Goal: Task Accomplishment & Management: Use online tool/utility

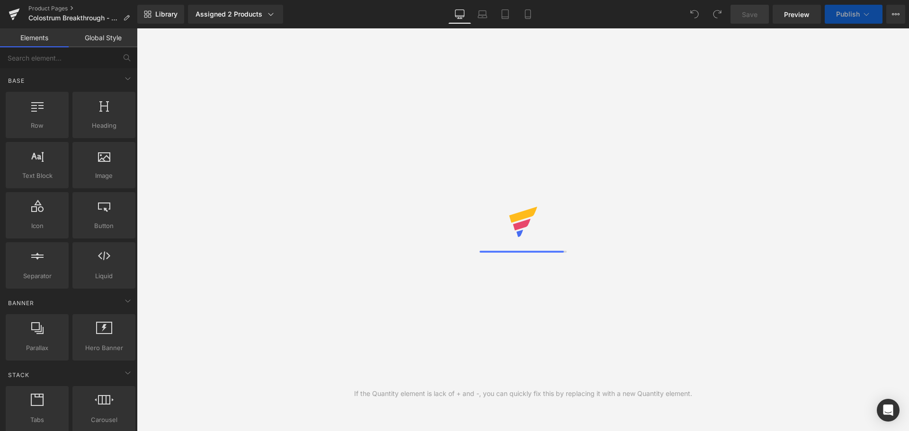
click at [396, 12] on div "Library Assigned 2 Products Product Preview Colostrum Breakthrough Colostrum Br…" at bounding box center [523, 14] width 772 height 19
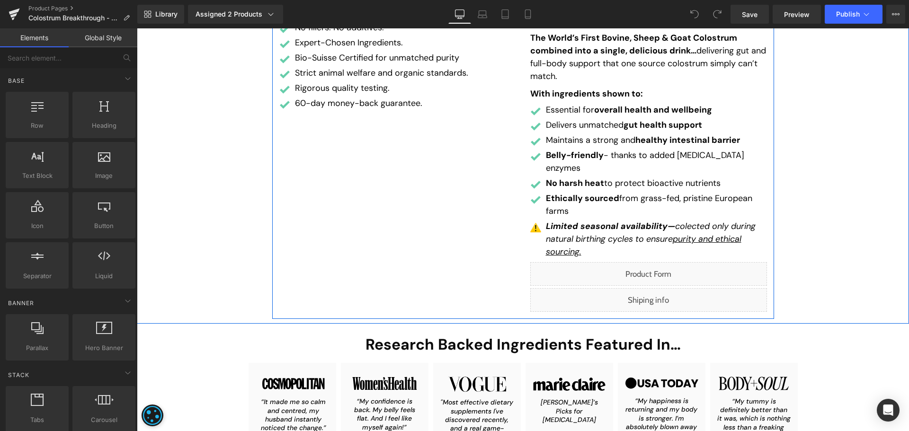
scroll to position [237, 0]
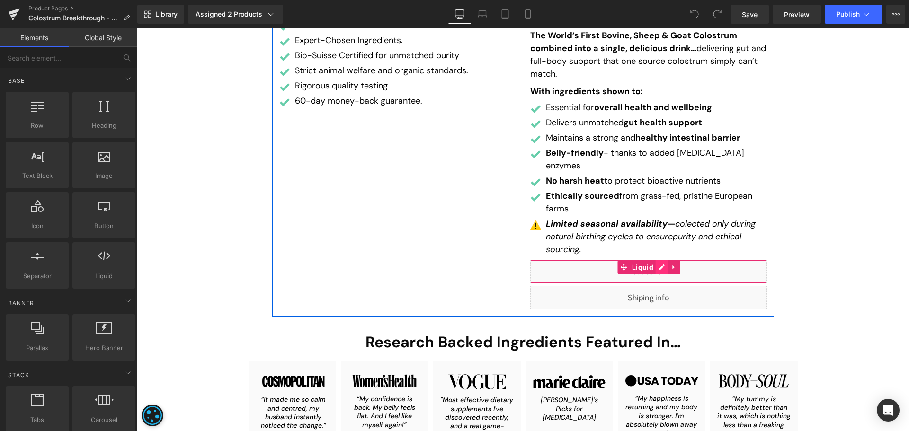
click at [659, 260] on div "Liquid" at bounding box center [648, 272] width 237 height 24
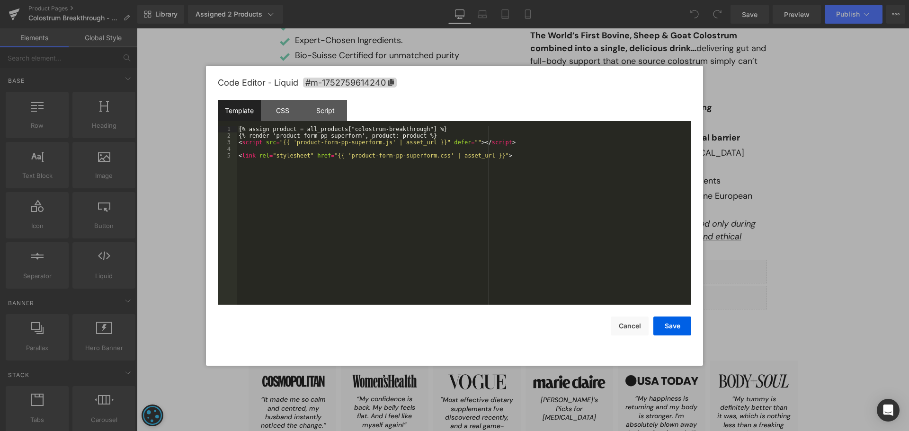
click at [428, 171] on div "{% assign product = all_products["colostrum-breakthrough"] %} {% render 'produc…" at bounding box center [464, 222] width 455 height 192
click at [430, 157] on div "{% assign product = all_products["colostrum-breakthrough"] %} {% render 'produc…" at bounding box center [464, 222] width 455 height 192
click at [343, 155] on div "{% assign product = all_products["colostrum-breakthrough"] %} {% render 'produc…" at bounding box center [464, 222] width 455 height 192
click at [413, 177] on div "{% assign product = all_products["colostrum-breakthrough"] %} {% render 'produc…" at bounding box center [464, 222] width 455 height 192
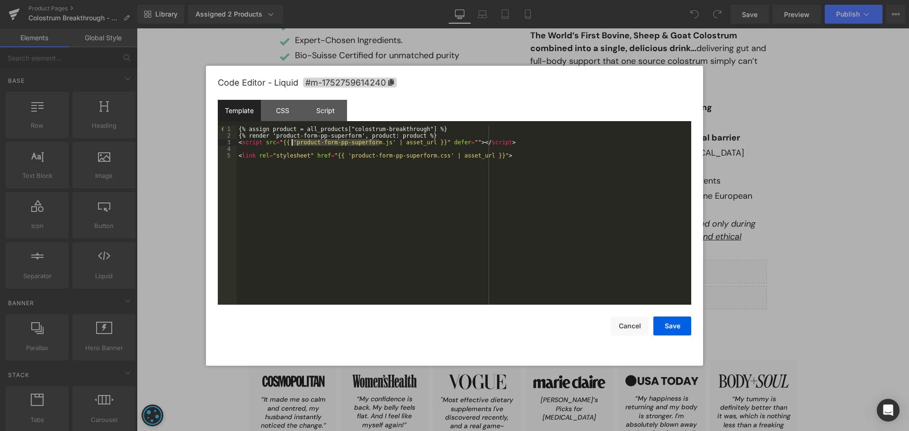
drag, startPoint x: 378, startPoint y: 143, endPoint x: 292, endPoint y: 141, distance: 86.7
click at [292, 141] on div "{% assign product = all_products["colostrum-breakthrough"] %} {% render 'produc…" at bounding box center [464, 222] width 455 height 192
click at [342, 156] on div "{% assign product = all_products["colostrum-breakthrough"] %} {% render 'produc…" at bounding box center [464, 222] width 455 height 192
click at [431, 156] on div "{% assign product = all_products["colostrum-breakthrough"] %} {% render 'produc…" at bounding box center [464, 222] width 455 height 192
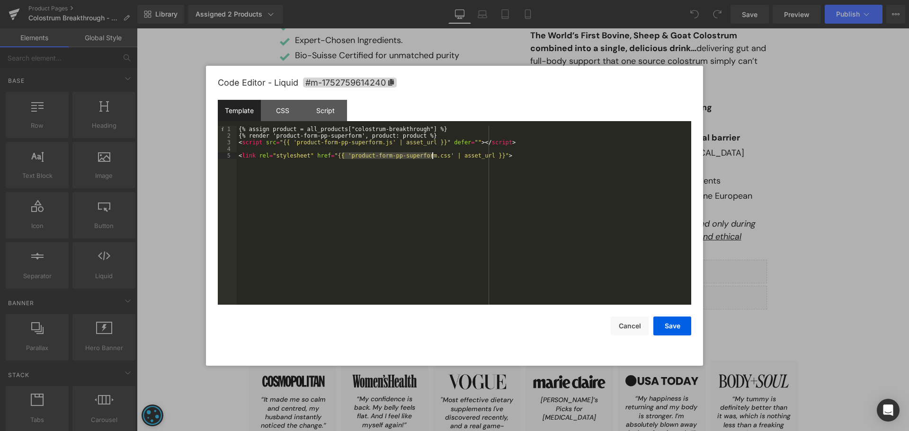
click at [431, 156] on div "{% assign product = all_products["colostrum-breakthrough"] %} {% render 'produc…" at bounding box center [464, 222] width 455 height 192
click at [472, 187] on div "{% assign product = all_products["colostrum-breakthrough"] %} {% render 'produc…" at bounding box center [464, 215] width 455 height 179
click at [431, 156] on div "{% assign product = all_products["colostrum-breakthrough"] %} {% render 'produc…" at bounding box center [464, 222] width 455 height 192
click at [342, 156] on div "{% assign product = all_products["colostrum-breakthrough"] %} {% render 'produc…" at bounding box center [464, 222] width 455 height 192
click at [634, 332] on button "Cancel" at bounding box center [630, 326] width 38 height 19
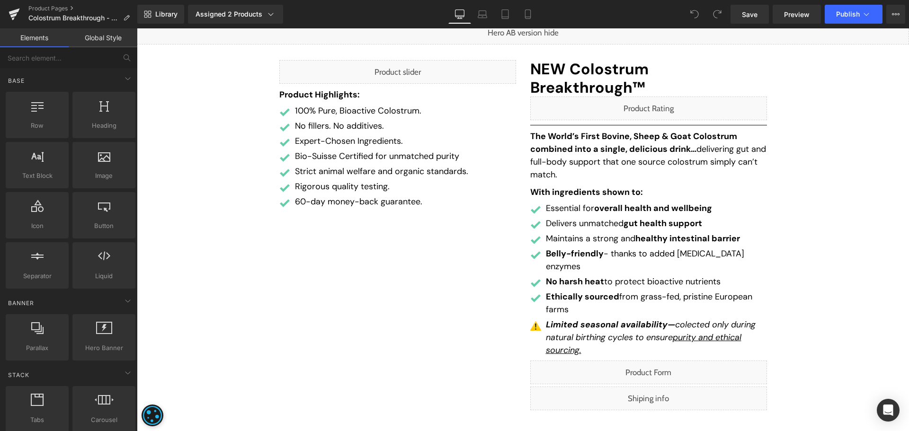
scroll to position [0, 0]
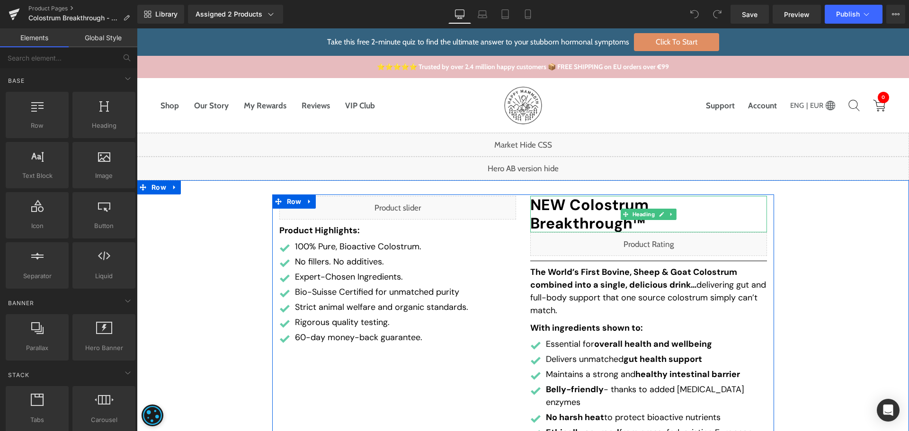
click at [590, 206] on h1 "NEW Colostrum Breakthrough™" at bounding box center [648, 214] width 237 height 36
